Goal: Task Accomplishment & Management: Understand process/instructions

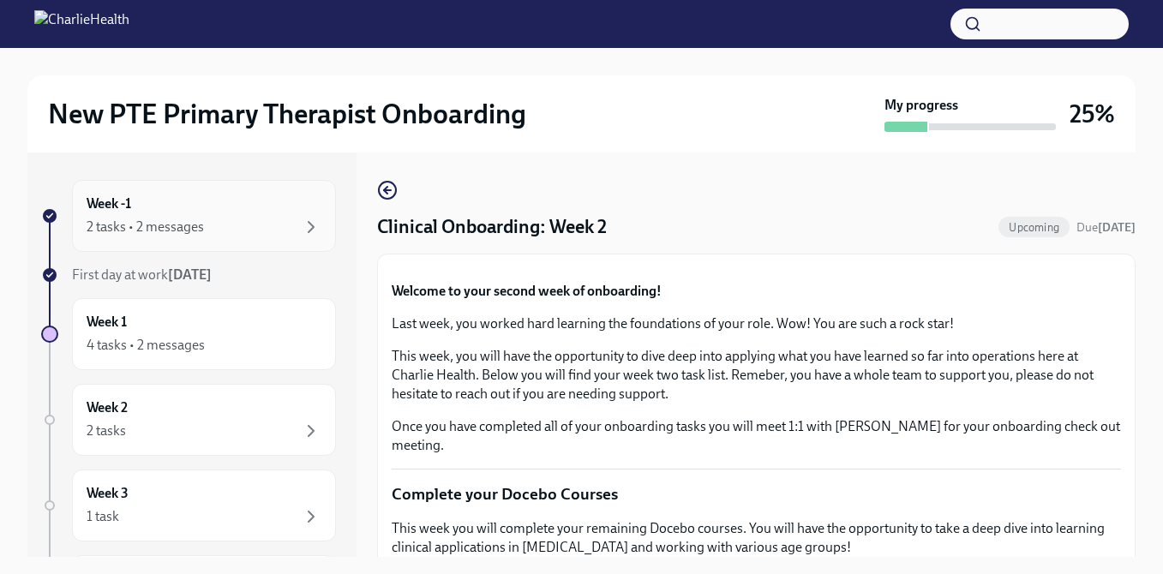
click at [257, 237] on div "2 tasks • 2 messages" at bounding box center [204, 227] width 235 height 21
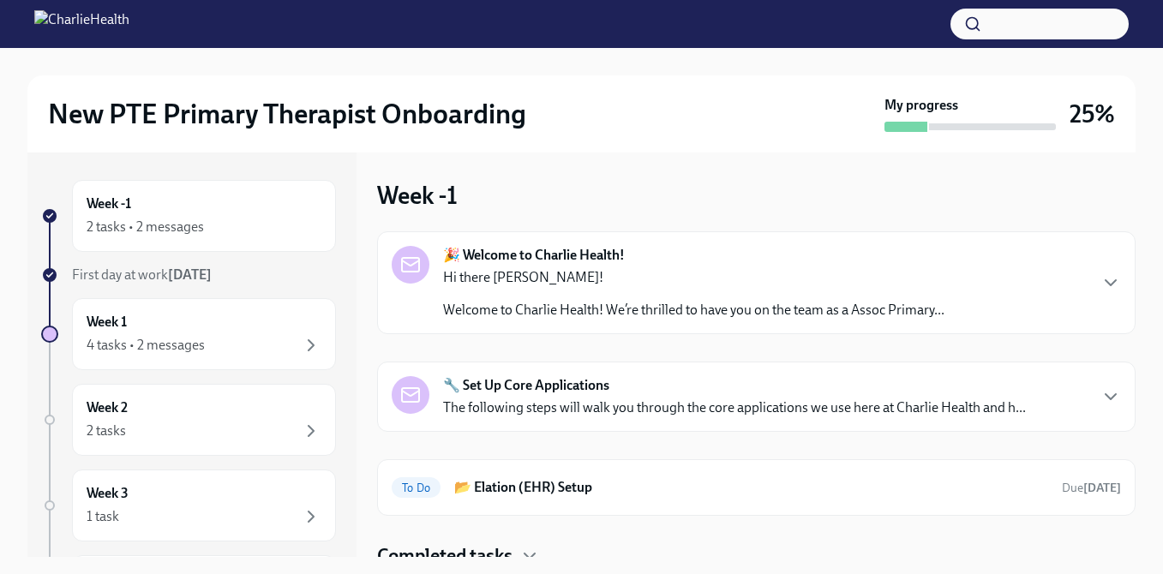
scroll to position [12, 0]
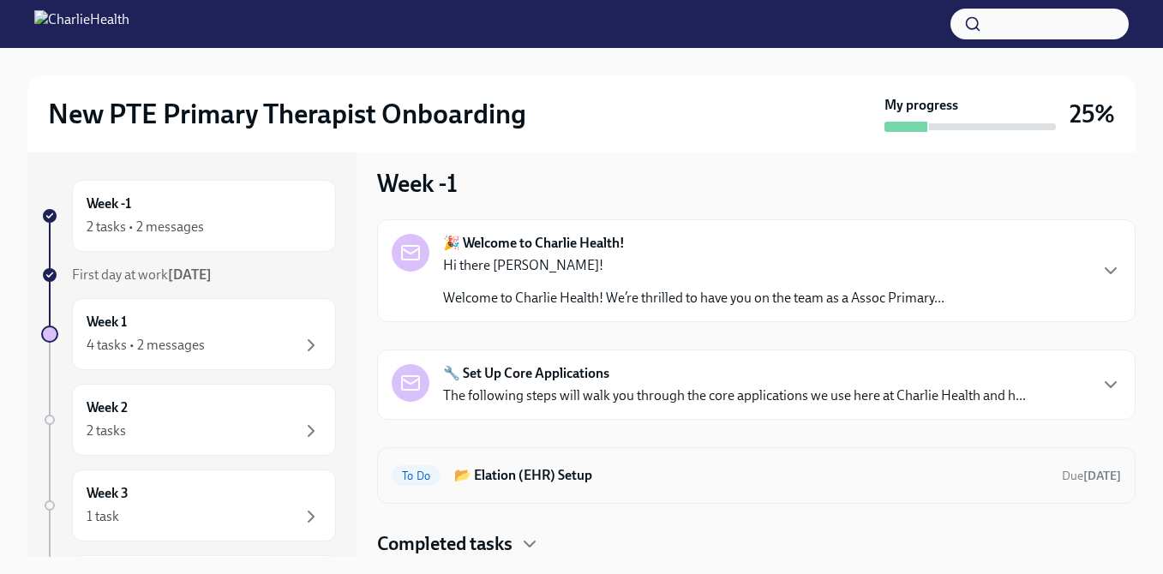
click at [549, 472] on h6 "📂 Elation (EHR) Setup" at bounding box center [751, 475] width 594 height 19
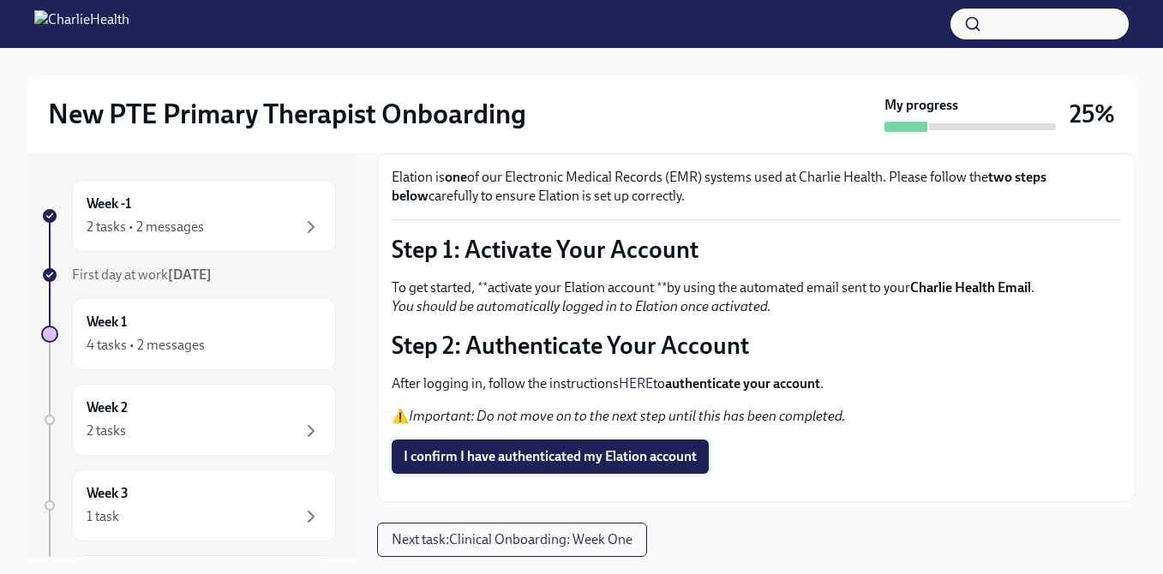
scroll to position [159, 0]
click at [540, 535] on span "Next task : Clinical Onboarding: Week One" at bounding box center [512, 539] width 241 height 17
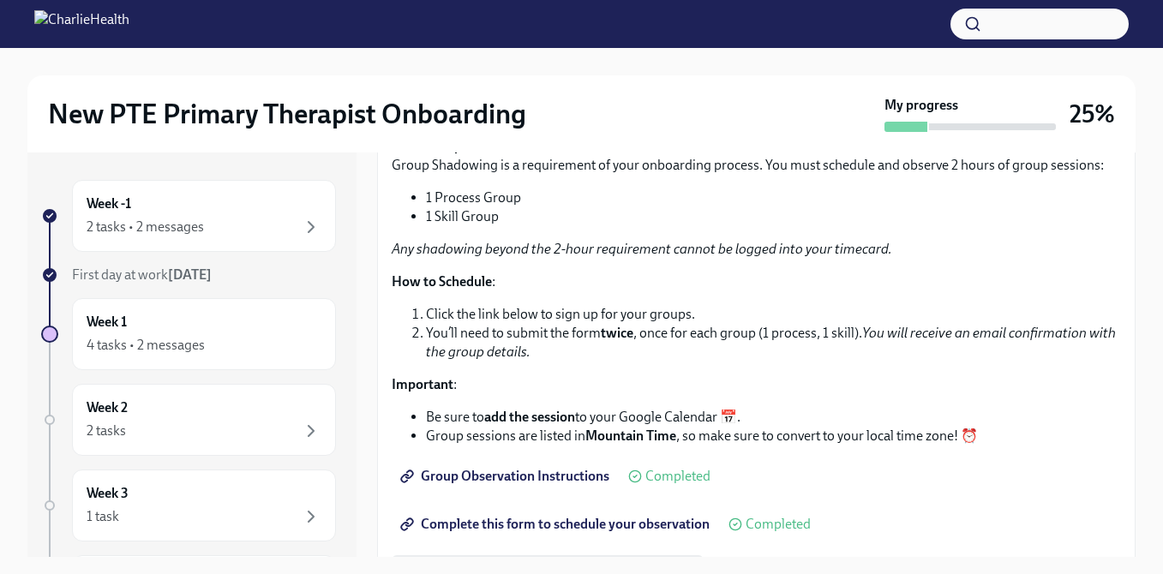
scroll to position [2437, 0]
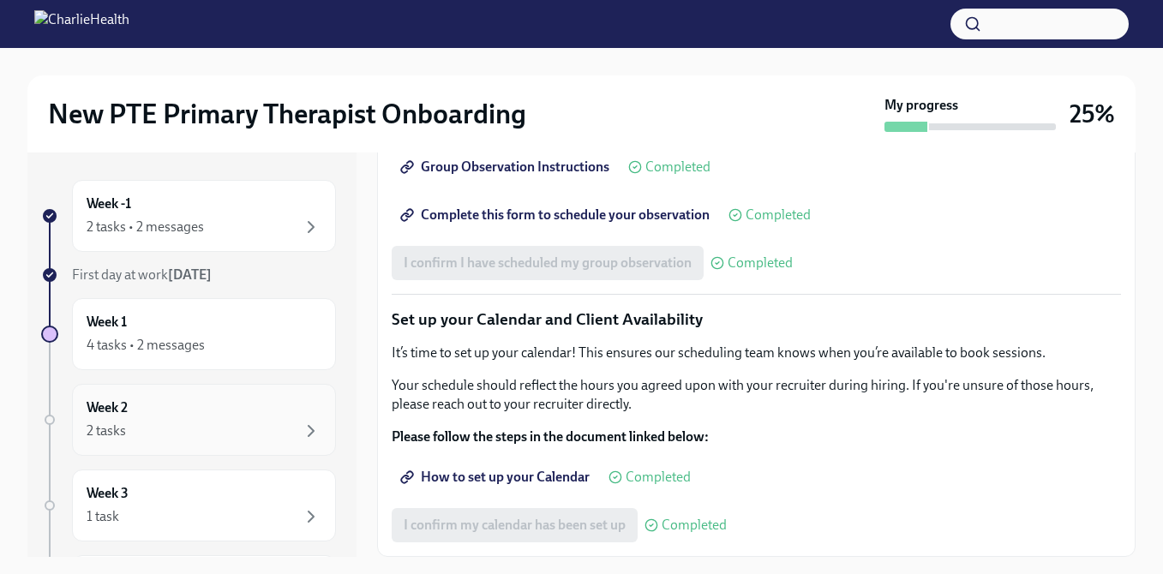
click at [228, 418] on div "Week 2 2 tasks" at bounding box center [204, 419] width 235 height 43
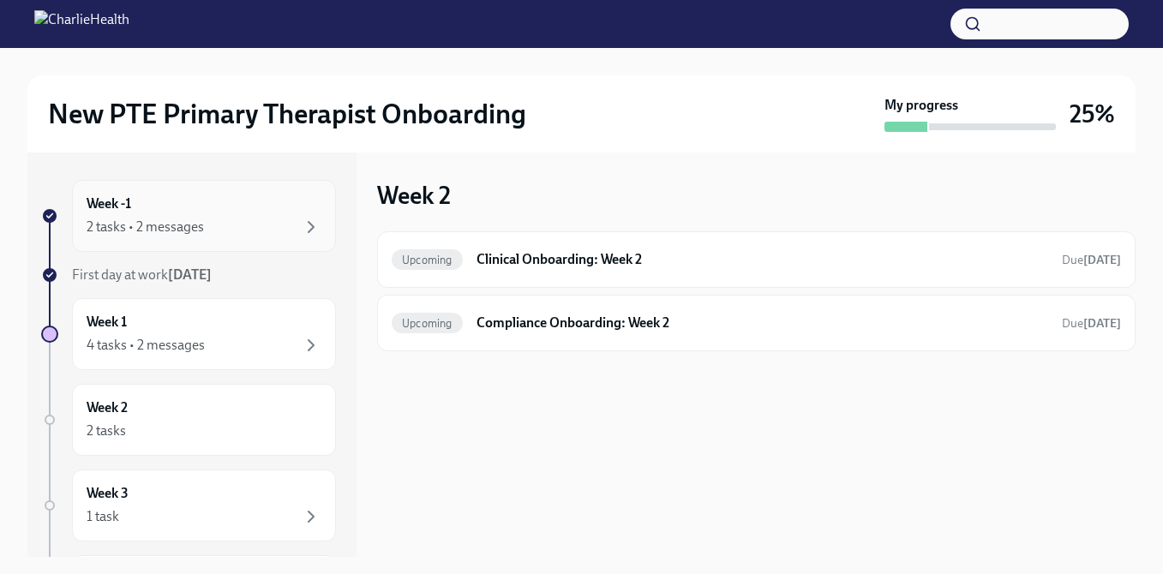
click at [252, 237] on div "2 tasks • 2 messages" at bounding box center [204, 227] width 235 height 21
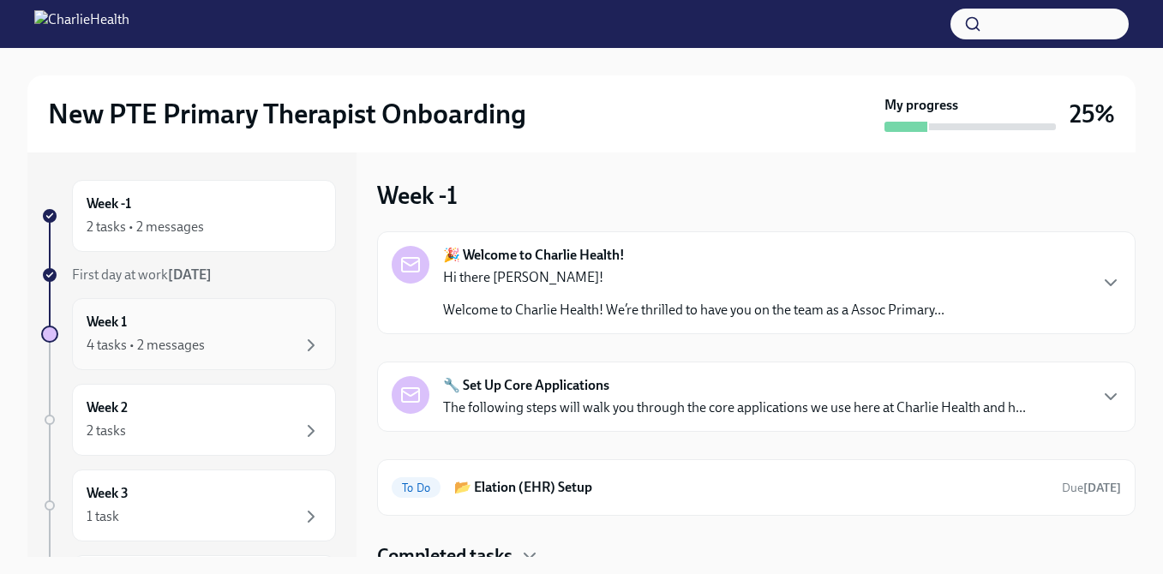
click at [253, 337] on div "4 tasks • 2 messages" at bounding box center [204, 345] width 235 height 21
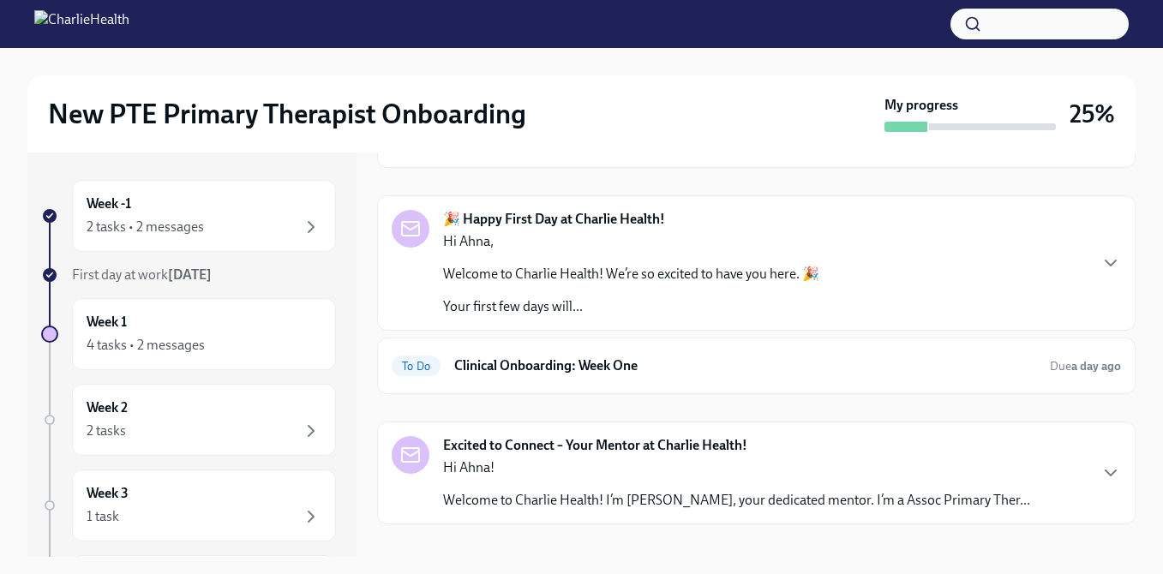
scroll to position [141, 0]
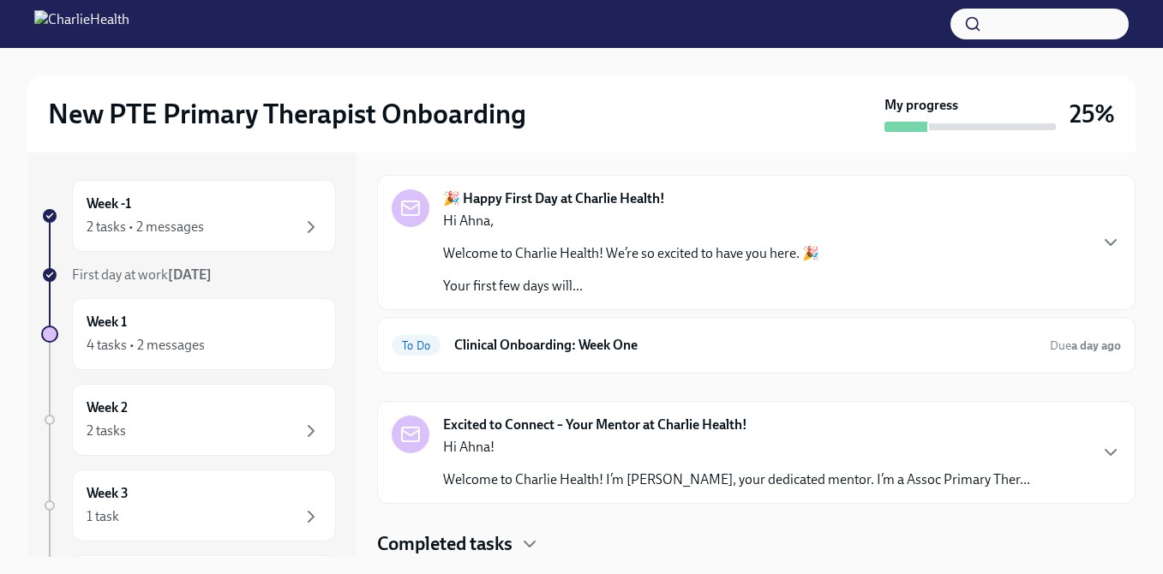
click at [607, 465] on div "Hi Ahna! Welcome to Charlie Health! I’m [PERSON_NAME], your dedicated mentor. I…" at bounding box center [736, 463] width 587 height 51
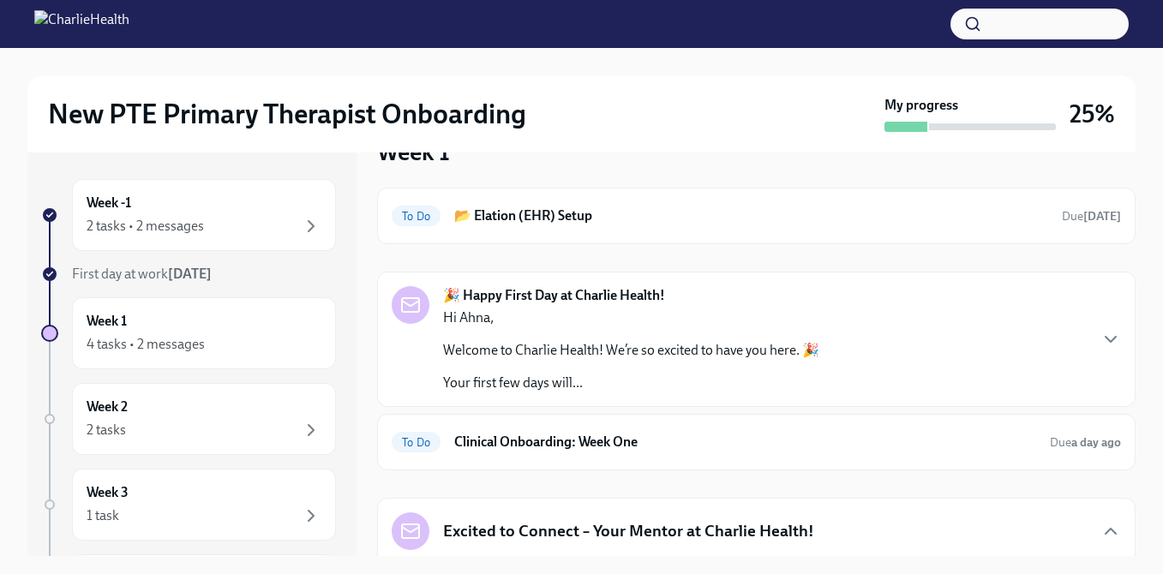
scroll to position [21, 0]
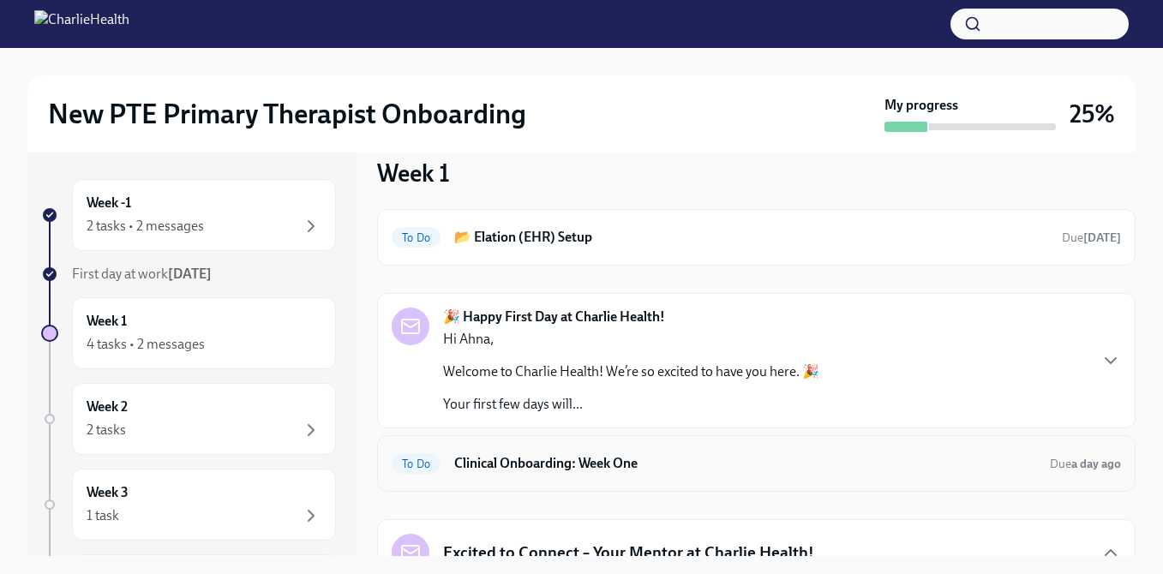
click at [652, 473] on div "To Do Clinical Onboarding: Week One Due a day ago" at bounding box center [756, 463] width 729 height 27
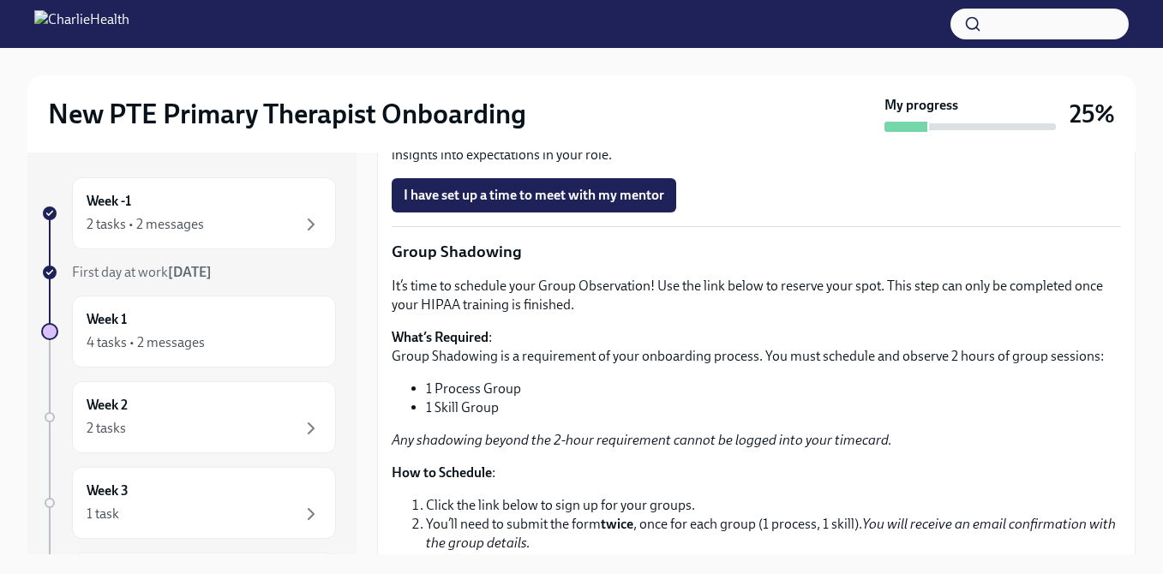
scroll to position [1665, 0]
click at [649, 205] on span "I have set up a time to meet with my mentor" at bounding box center [534, 196] width 260 height 17
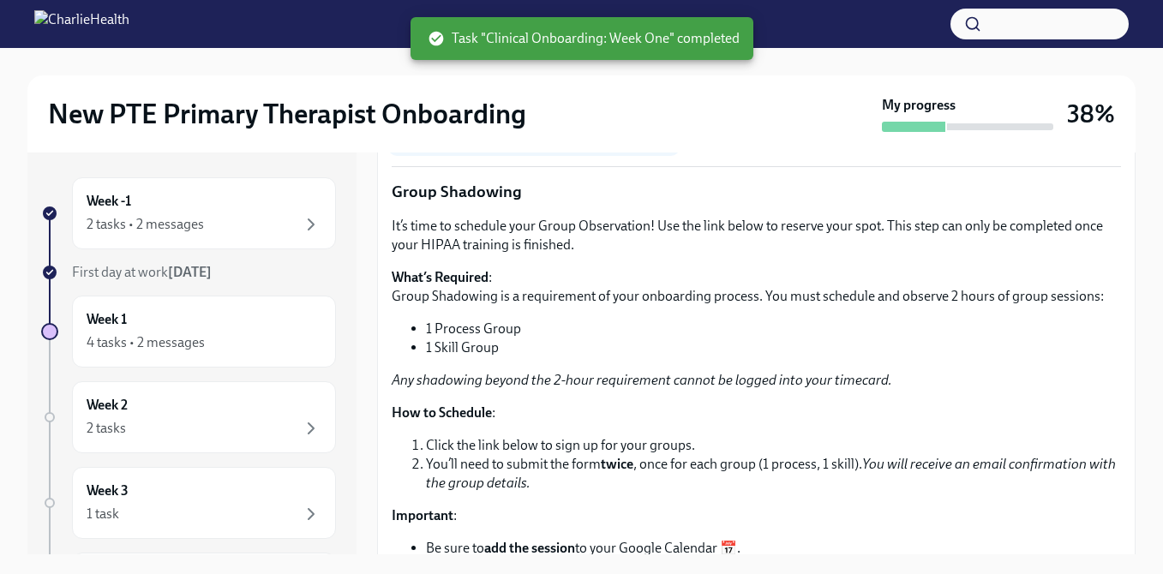
scroll to position [1727, 0]
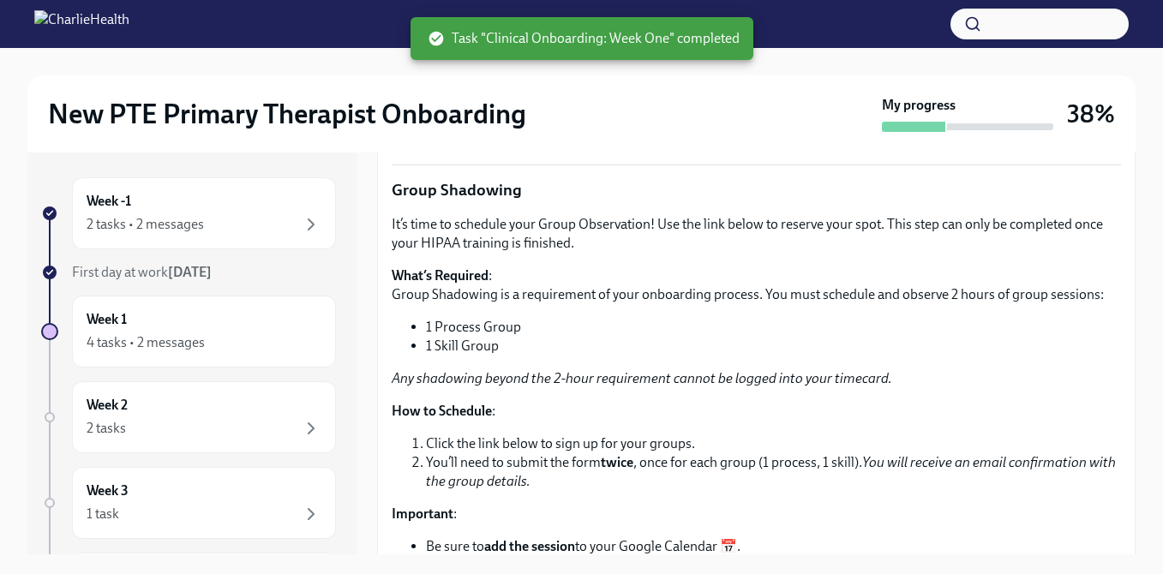
click at [625, 151] on div "I have set up a time to meet with my mentor Completed" at bounding box center [579, 134] width 374 height 34
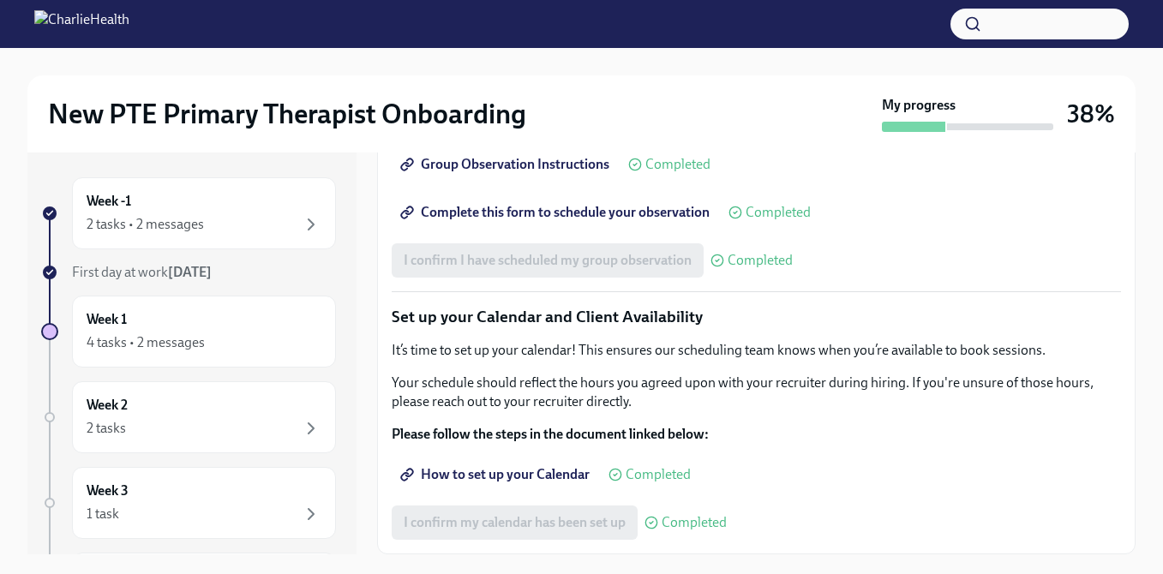
scroll to position [14, 0]
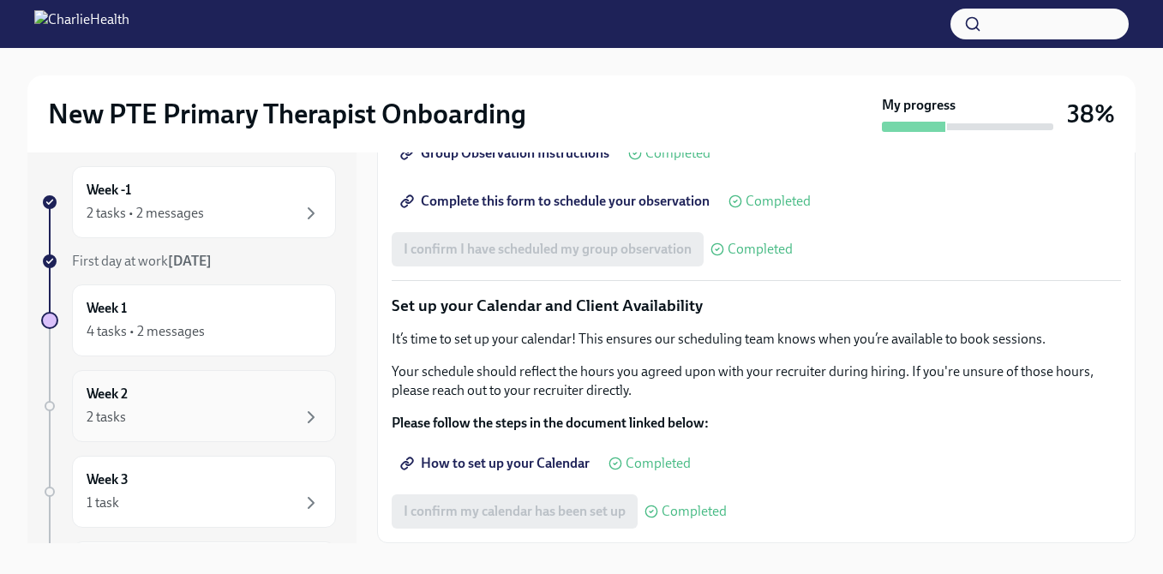
click at [233, 422] on div "2 tasks" at bounding box center [204, 417] width 235 height 21
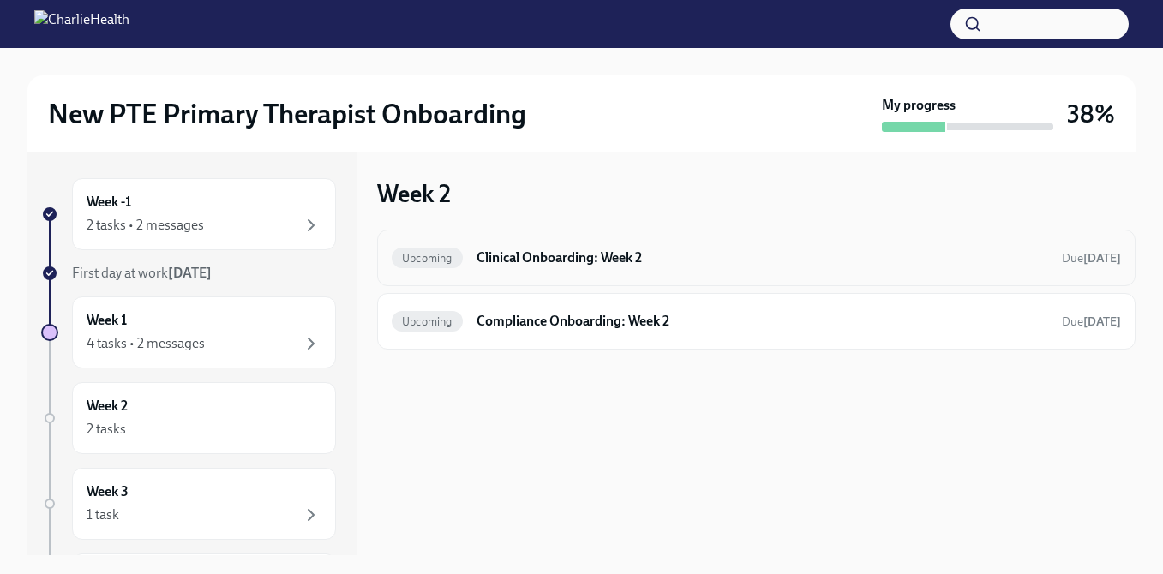
click at [553, 254] on h6 "Clinical Onboarding: Week 2" at bounding box center [761, 257] width 571 height 19
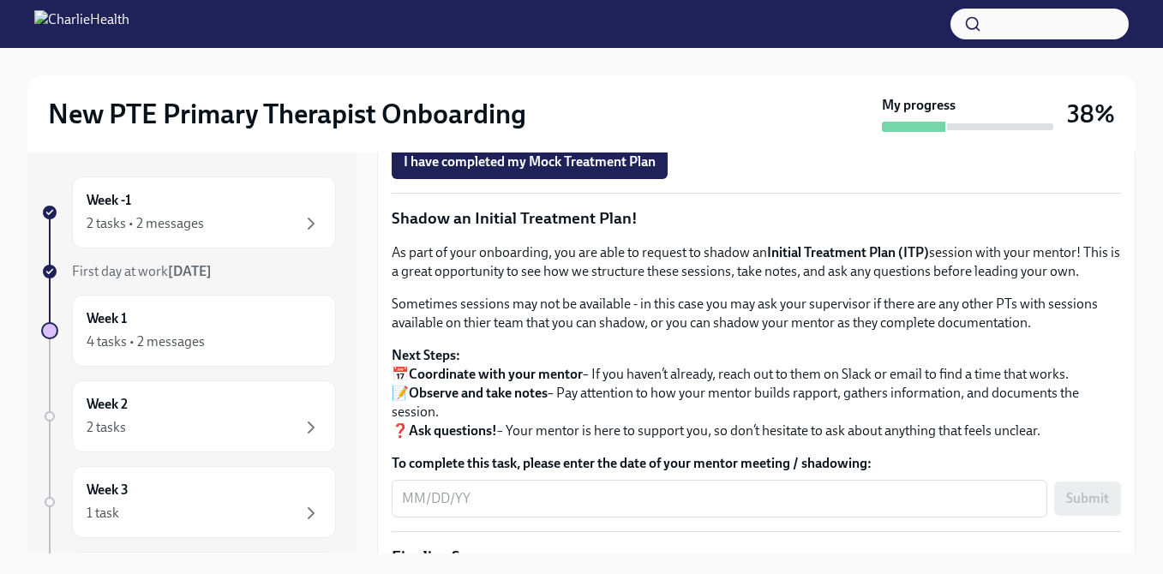
scroll to position [1391, 0]
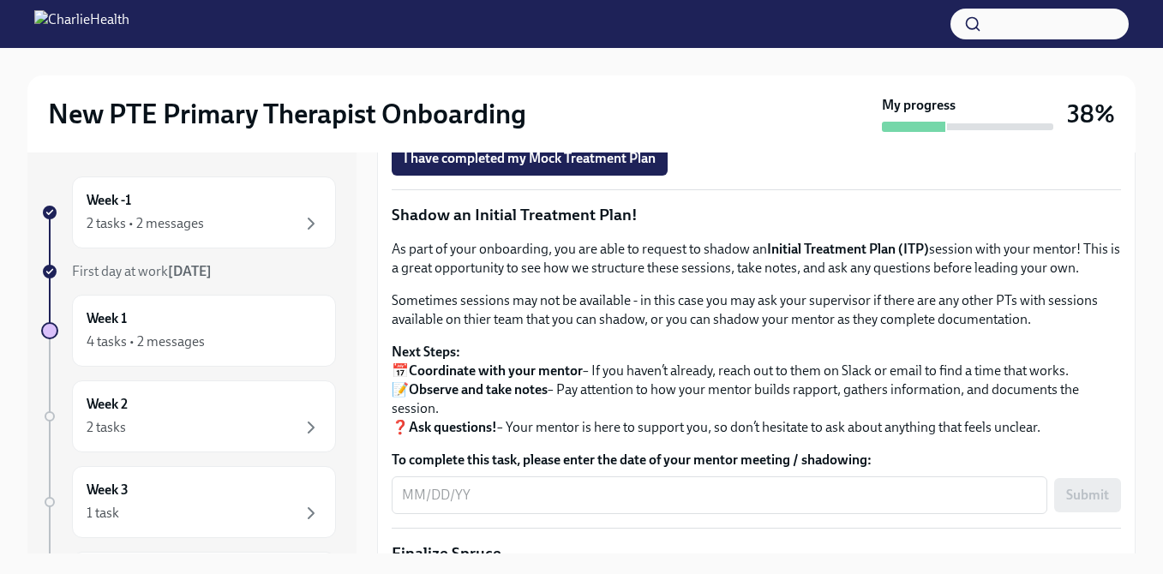
click at [498, 71] on span "Onboarding Mock Treatment Plan" at bounding box center [513, 62] width 218 height 17
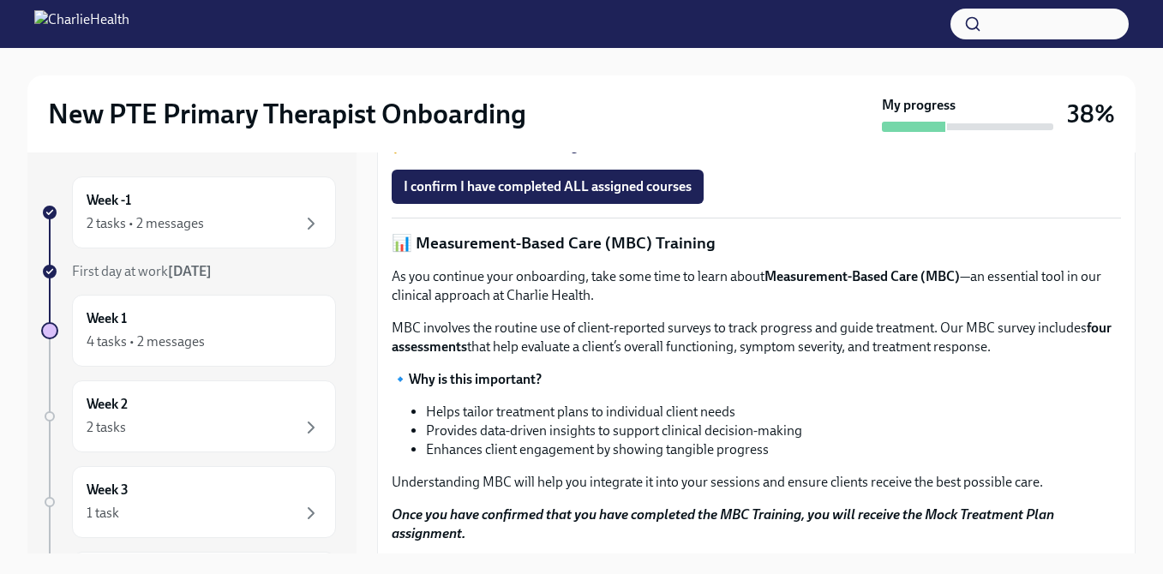
scroll to position [88, 0]
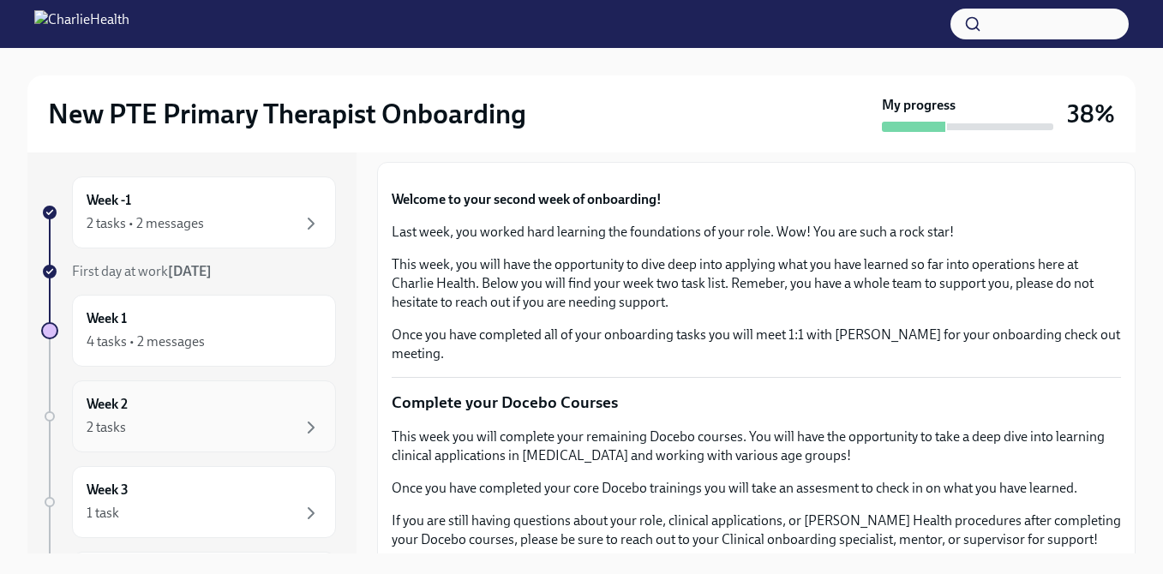
click at [289, 432] on div "2 tasks" at bounding box center [204, 427] width 235 height 21
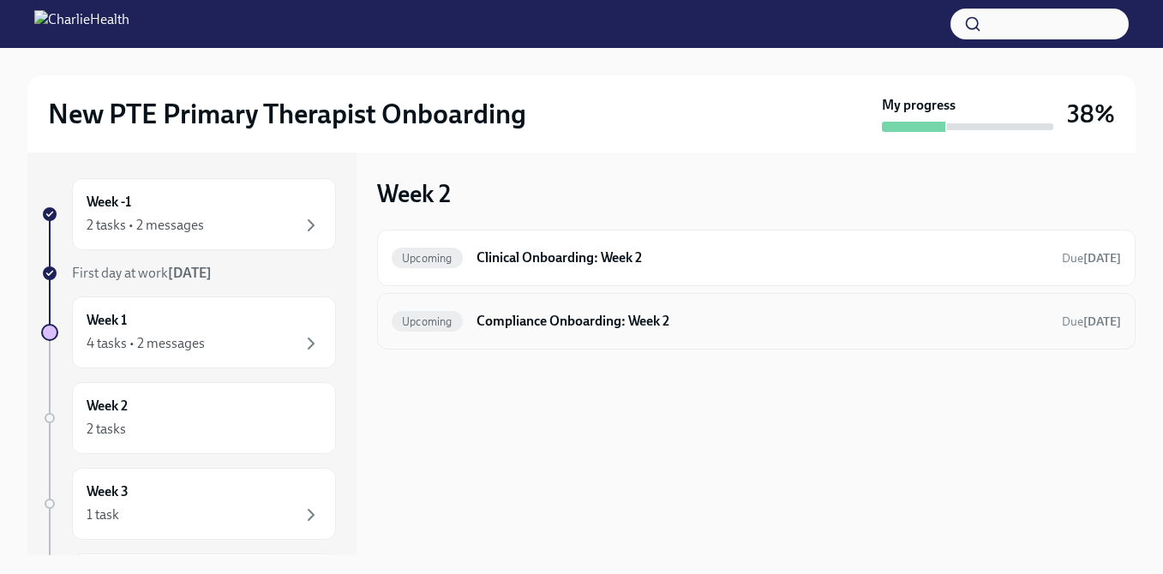
click at [586, 327] on h6 "Compliance Onboarding: Week 2" at bounding box center [761, 321] width 571 height 19
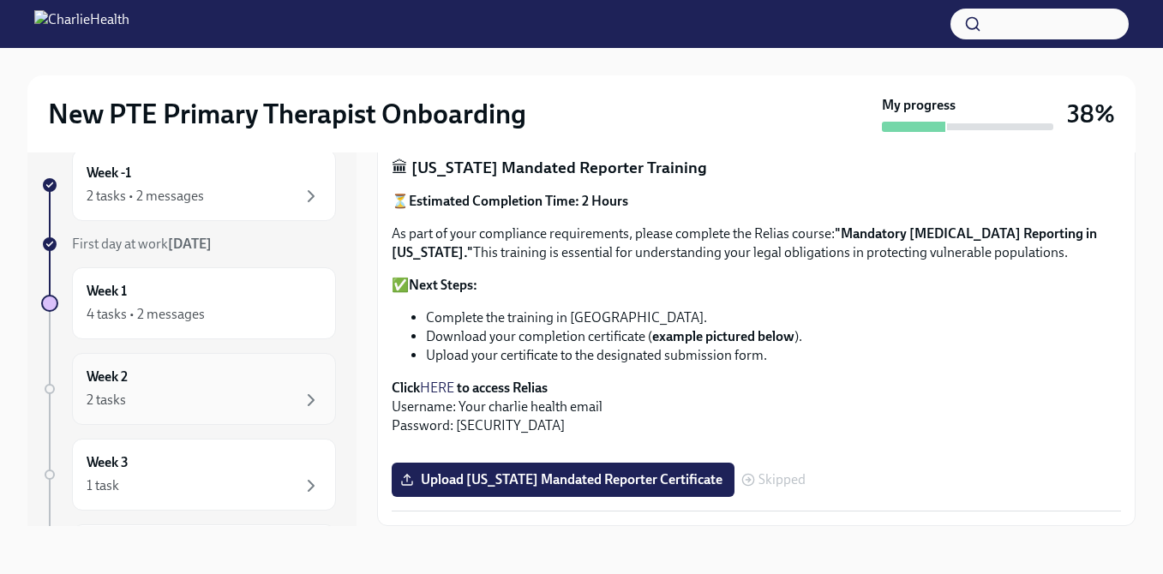
scroll to position [19, 0]
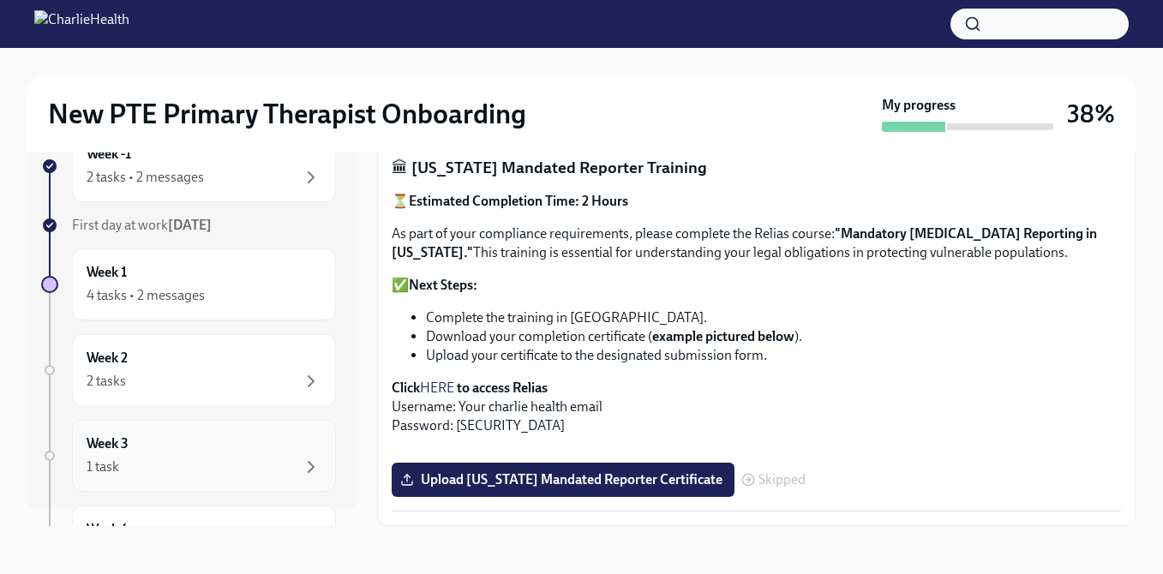
click at [256, 447] on div "Week 3 1 task" at bounding box center [204, 455] width 235 height 43
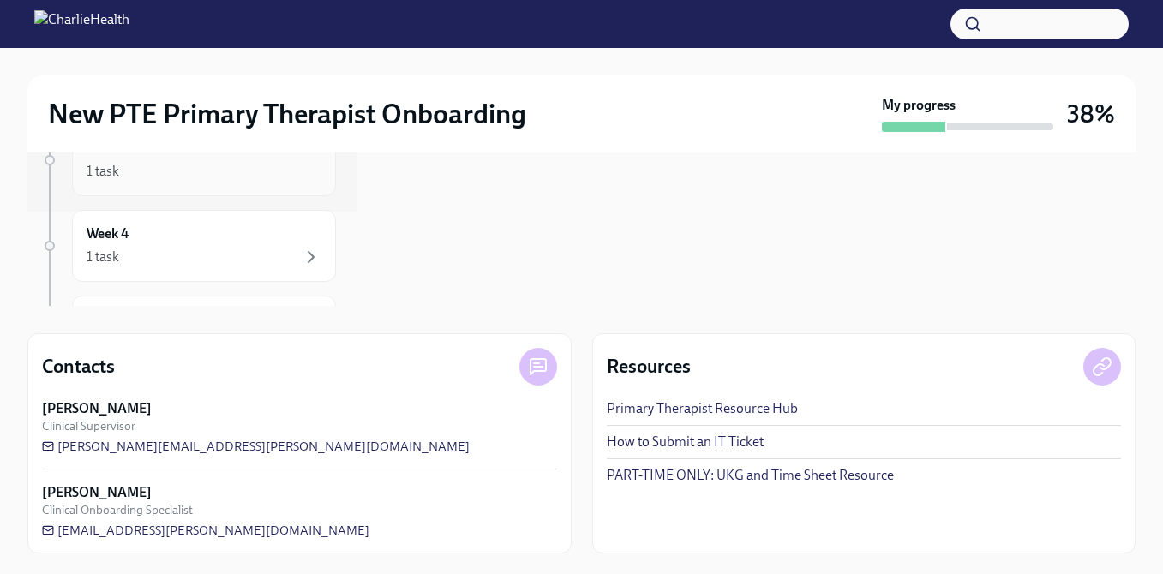
scroll to position [98, 0]
click at [286, 249] on div "1 task" at bounding box center [204, 253] width 235 height 21
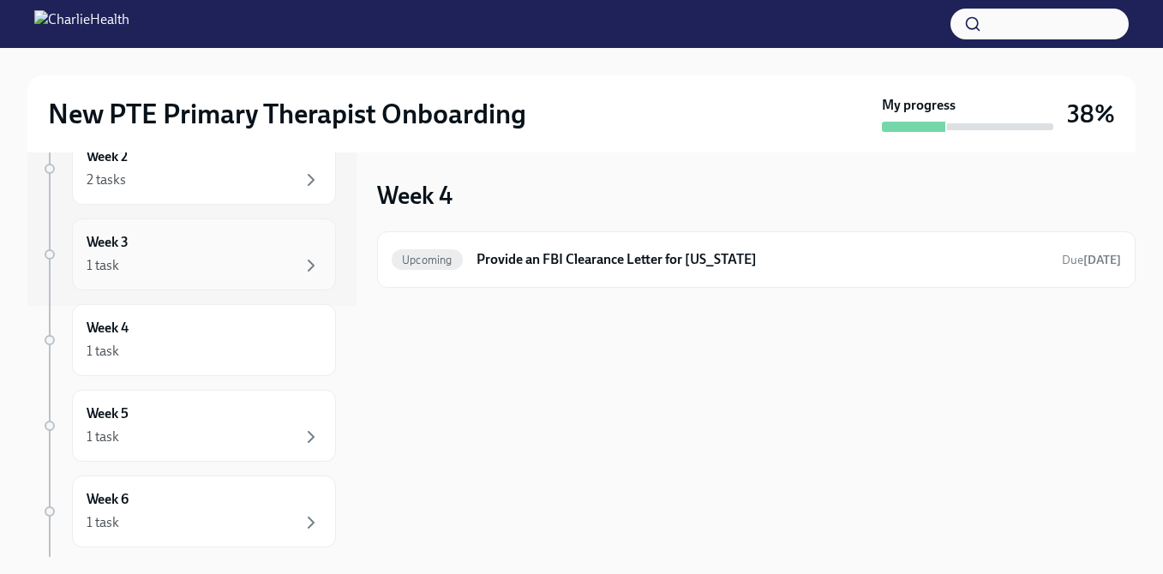
scroll to position [287, 0]
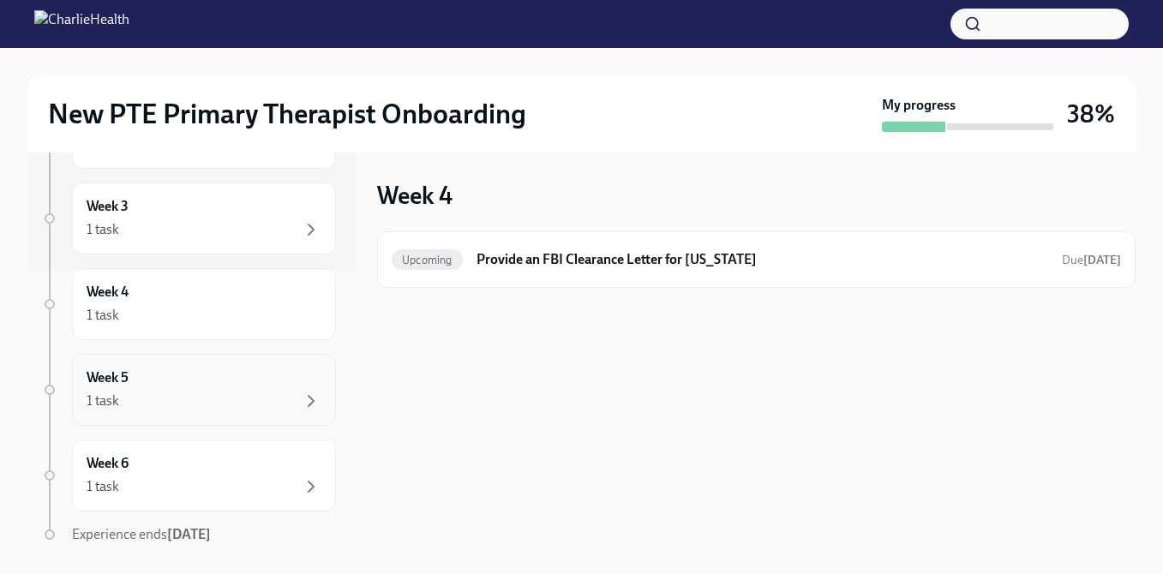
click at [218, 400] on div "1 task" at bounding box center [204, 401] width 235 height 21
click at [230, 488] on div "1 task" at bounding box center [204, 486] width 235 height 21
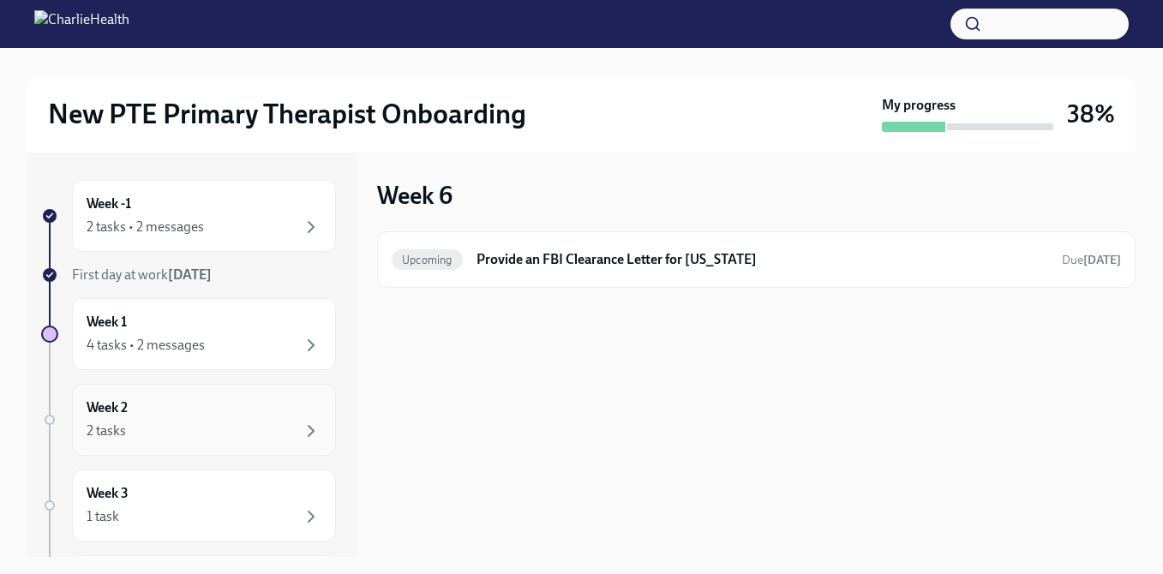
click at [229, 402] on div "Week 2 2 tasks" at bounding box center [204, 419] width 235 height 43
click at [248, 344] on div "4 tasks • 2 messages" at bounding box center [204, 345] width 235 height 21
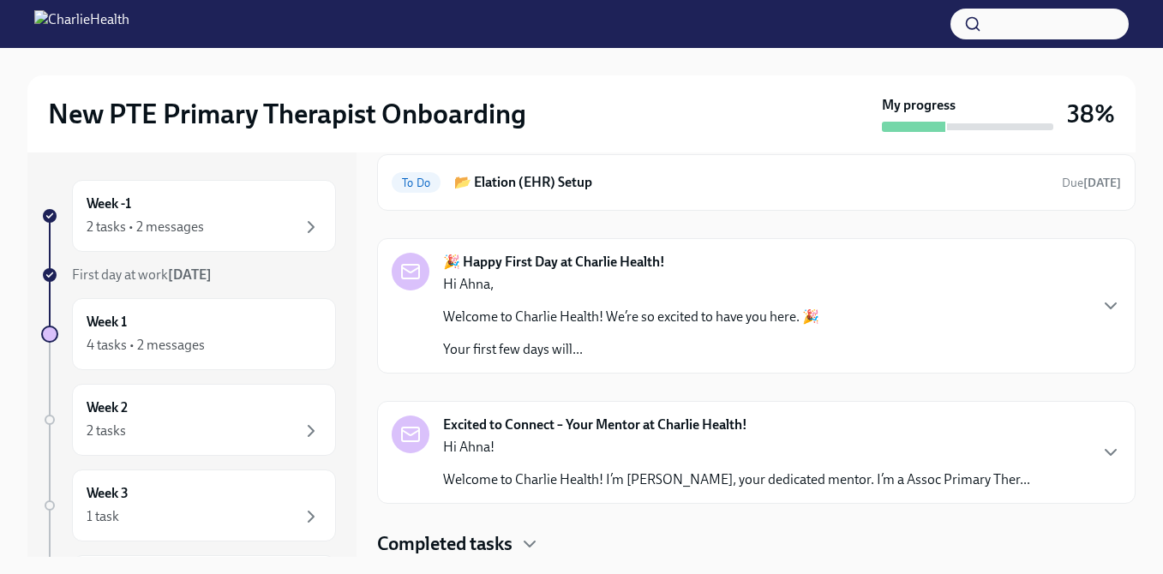
scroll to position [3, 0]
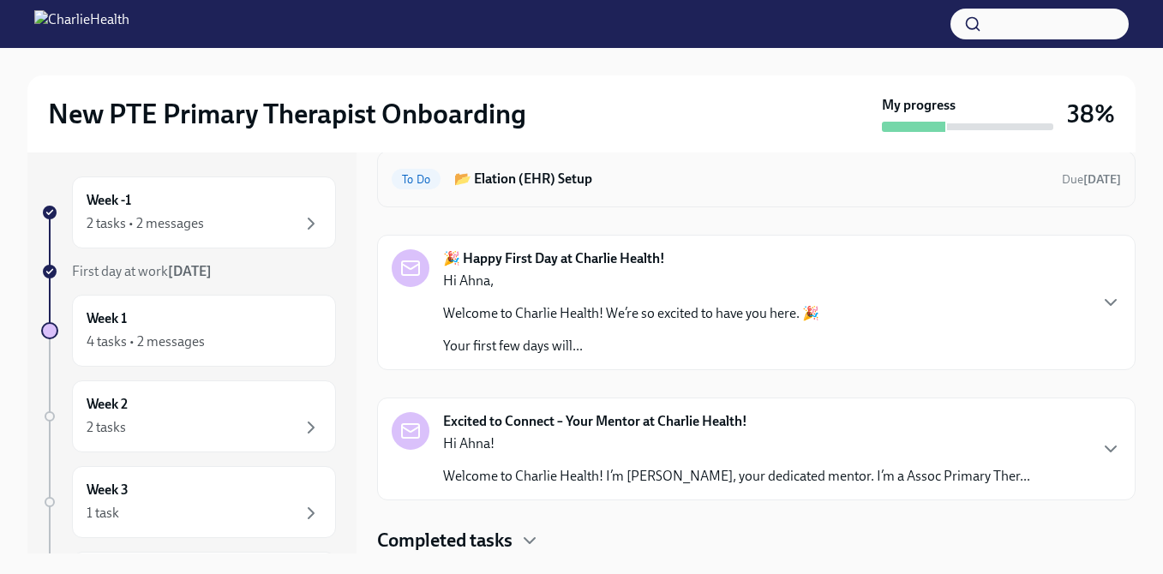
click at [604, 189] on div "To Do 📂 Elation (EHR) Setup Due [DATE]" at bounding box center [756, 178] width 729 height 27
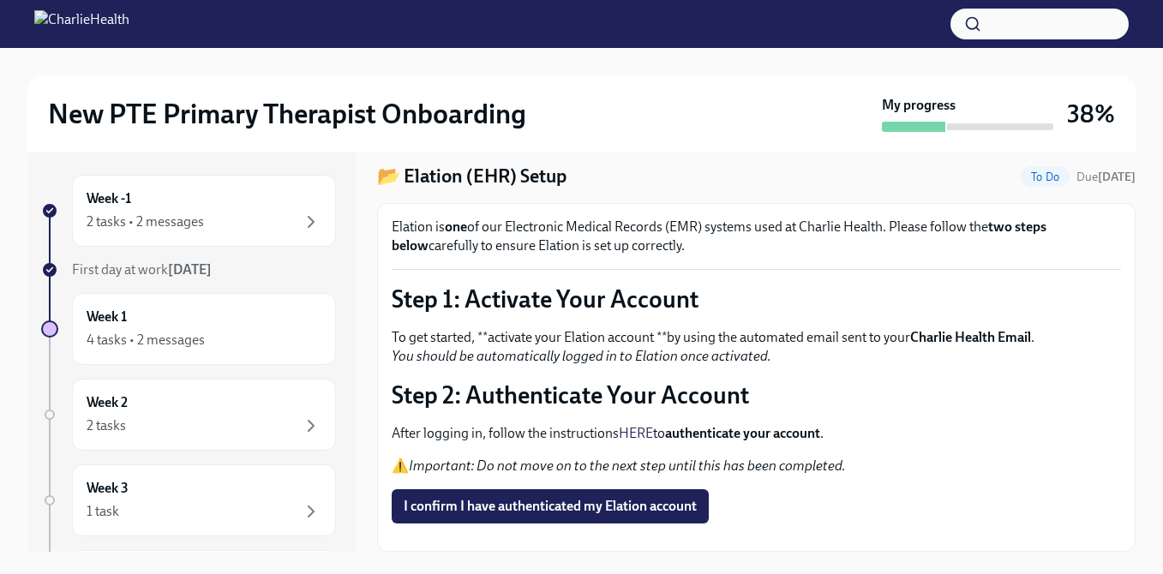
scroll to position [105, 0]
